Goal: Navigation & Orientation: Find specific page/section

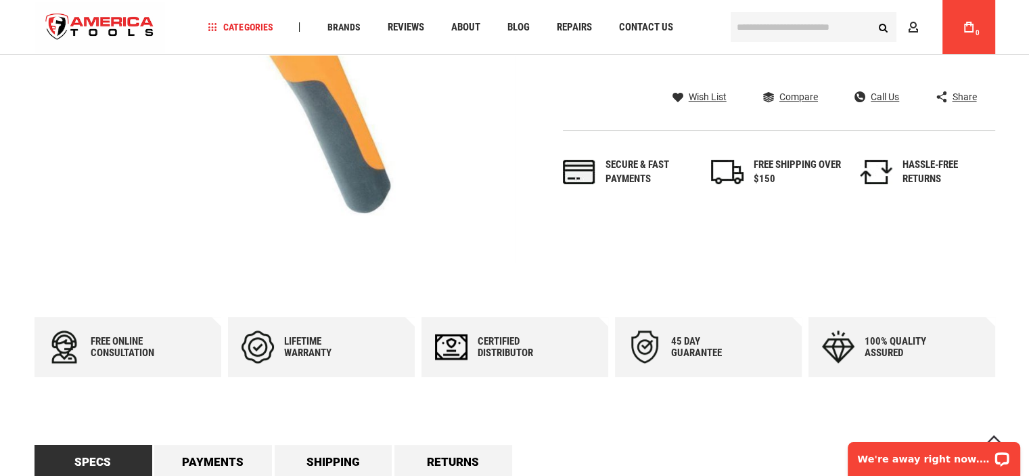
scroll to position [406, 0]
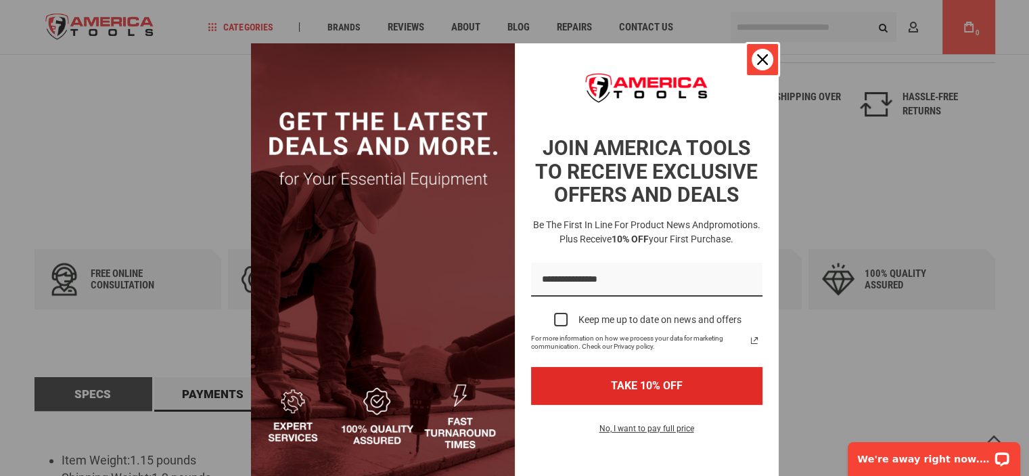
click at [767, 62] on div "Close" at bounding box center [763, 60] width 22 height 22
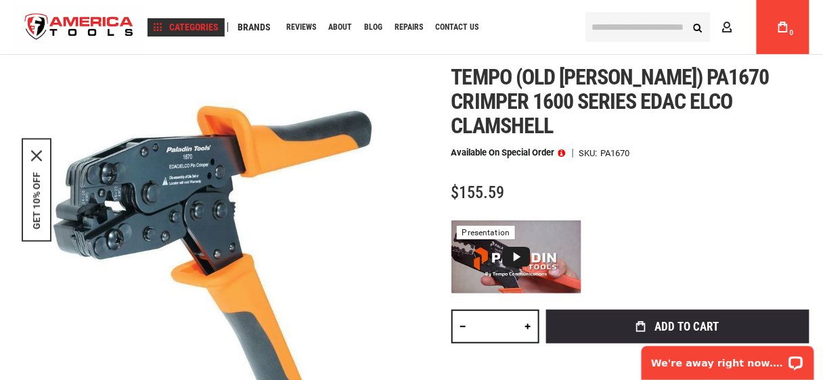
scroll to position [54, 0]
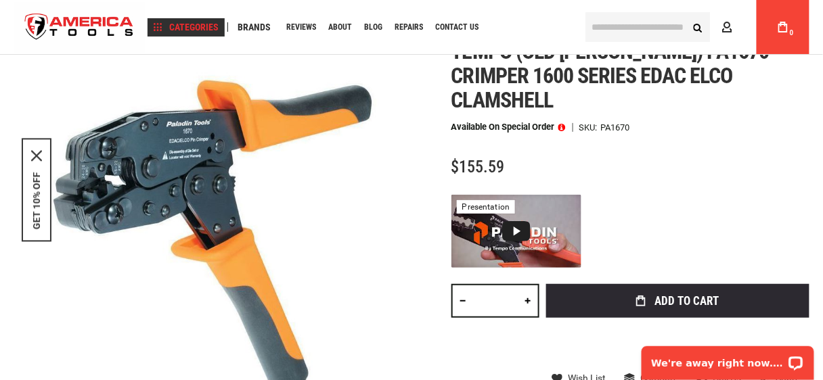
click at [237, 213] on link "Klein Tools" at bounding box center [205, 220] width 69 height 19
drag, startPoint x: 237, startPoint y: 213, endPoint x: 183, endPoint y: 215, distance: 54.2
click at [183, 216] on span "Klein Tools" at bounding box center [206, 220] width 60 height 9
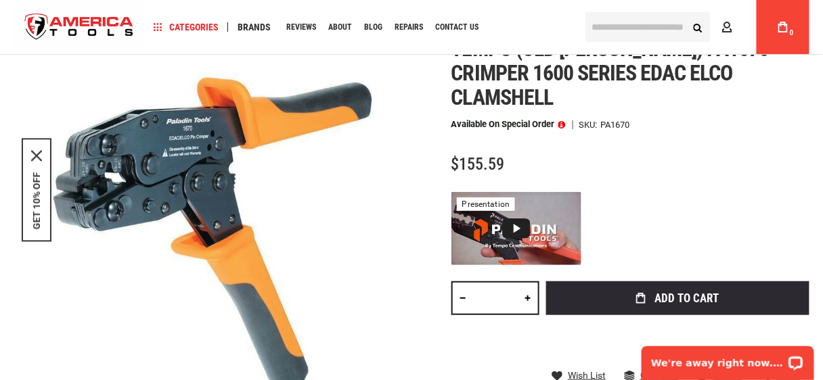
scroll to position [27, 0]
